Goal: Find specific page/section: Find specific page/section

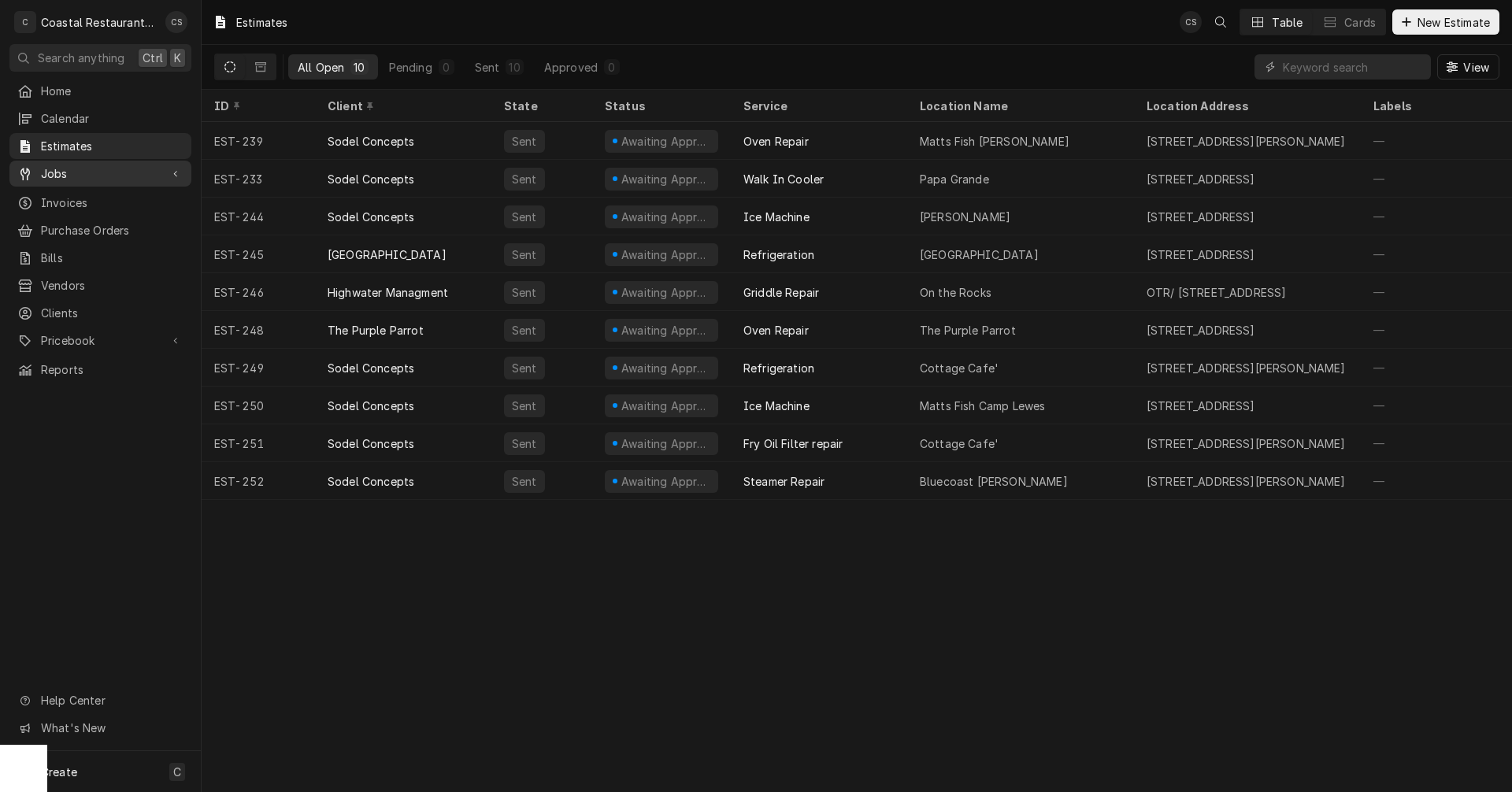
click at [64, 165] on span "Jobs" at bounding box center [100, 173] width 119 height 17
click at [65, 193] on span "Jobs" at bounding box center [112, 200] width 142 height 17
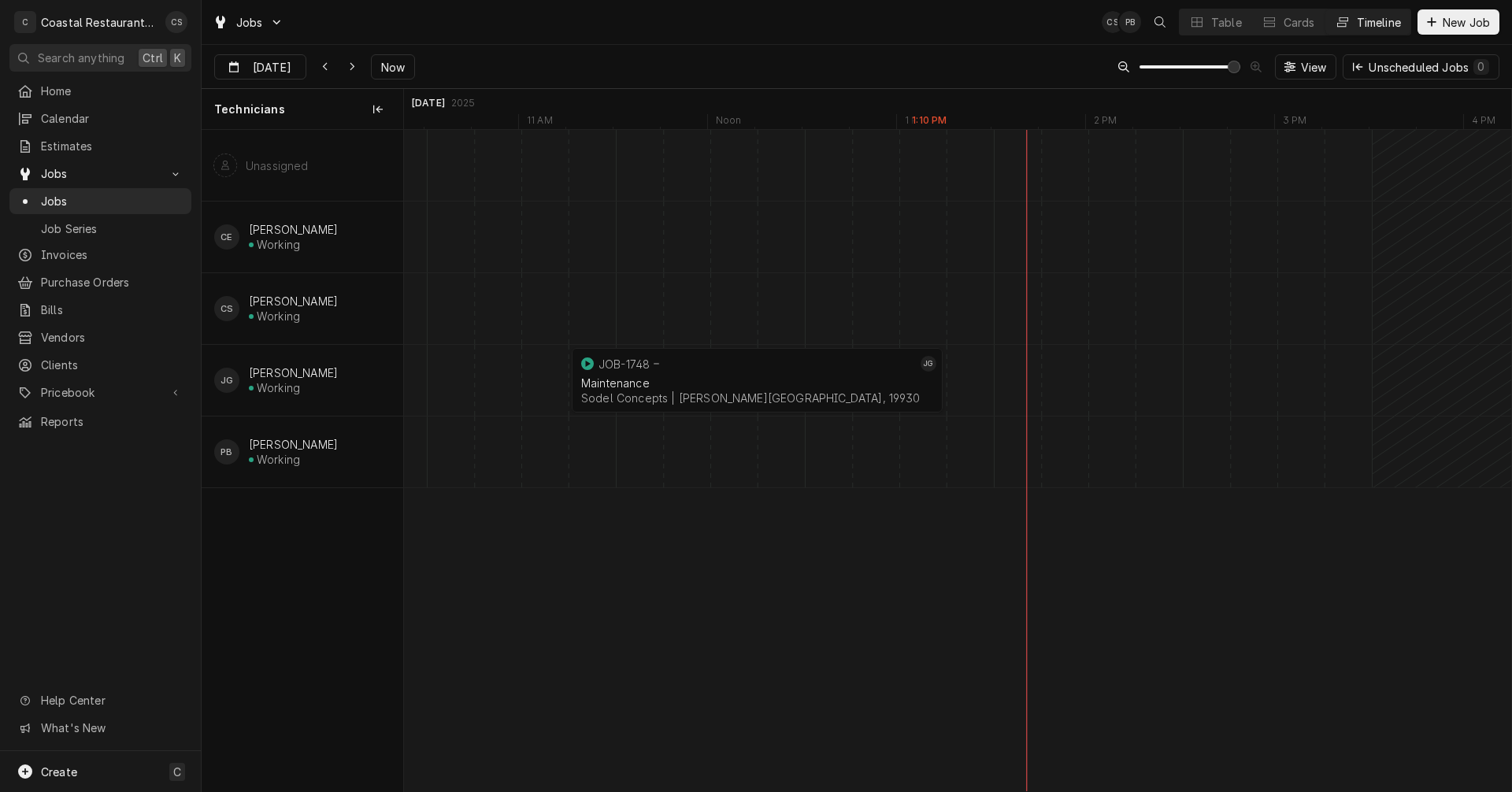
scroll to position [0, 22423]
drag, startPoint x: 841, startPoint y: 378, endPoint x: 1245, endPoint y: 381, distance: 404.0
click at [349, 62] on icon "Dynamic Content Wrapper" at bounding box center [352, 66] width 7 height 11
type input "[DATE]"
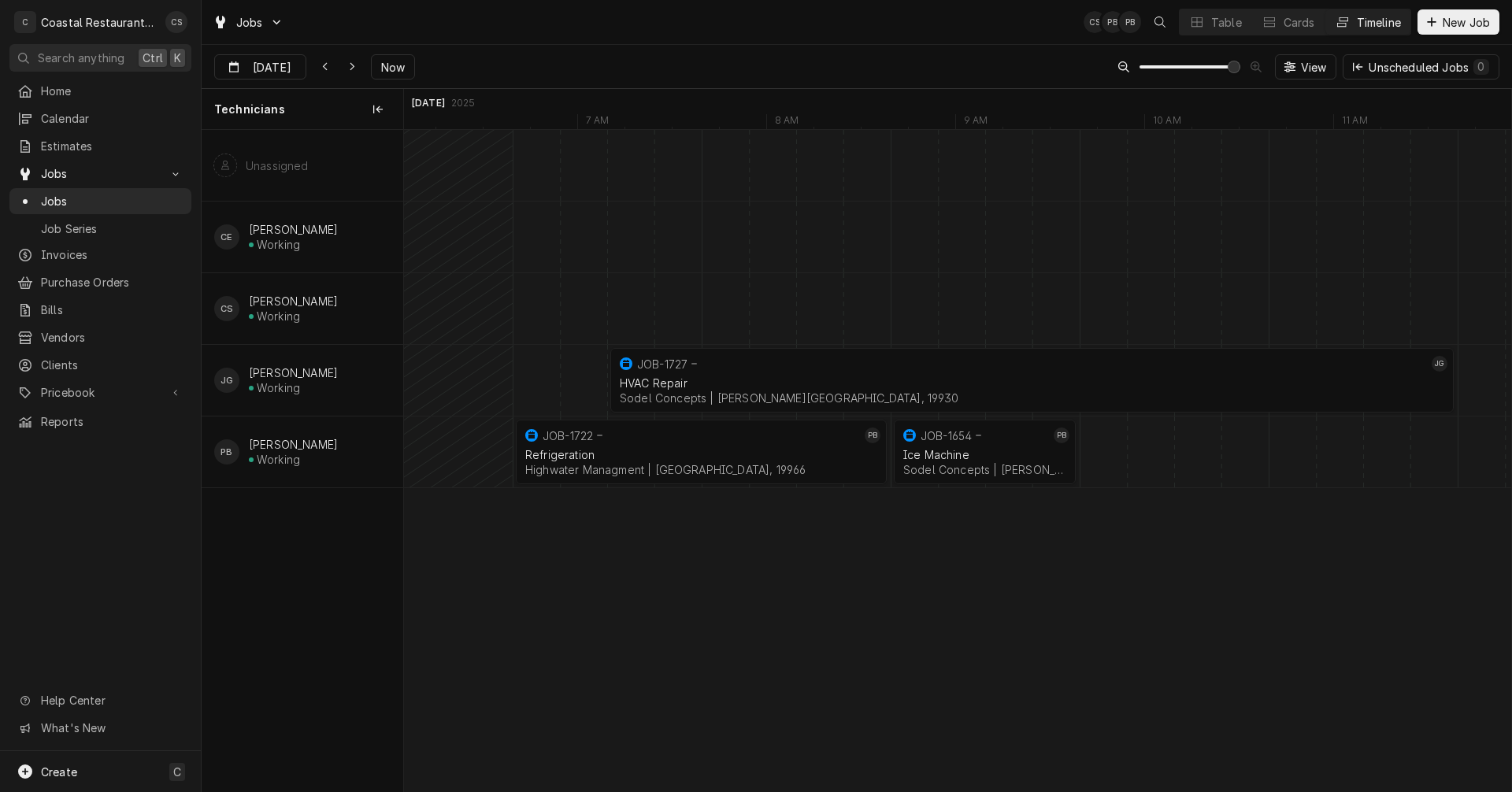
scroll to position [0, 26273]
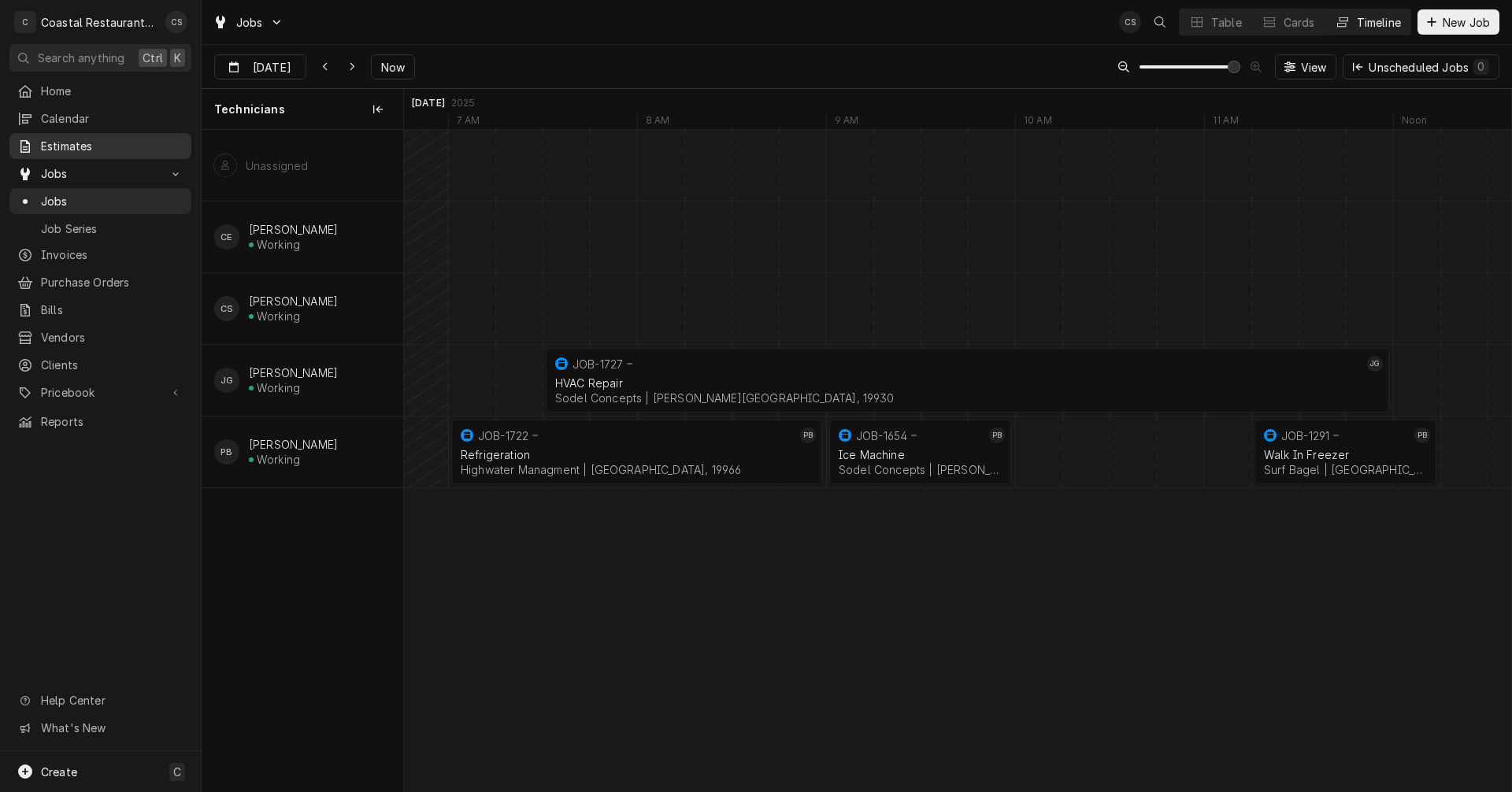
click at [104, 138] on span "Estimates" at bounding box center [112, 146] width 142 height 17
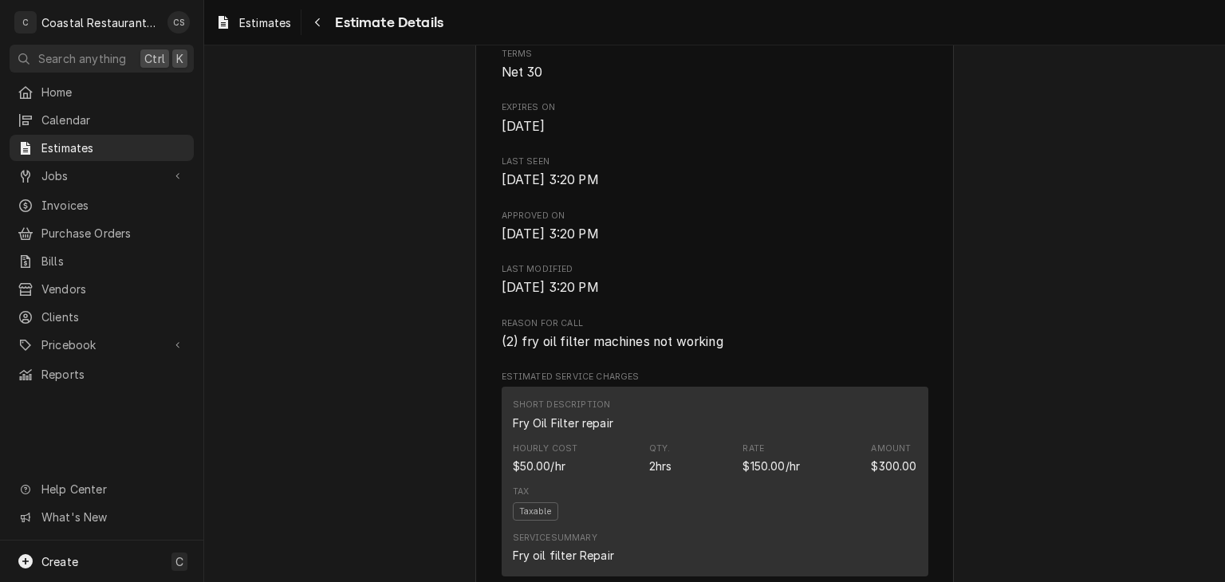
scroll to position [558, 0]
